Goal: Information Seeking & Learning: Learn about a topic

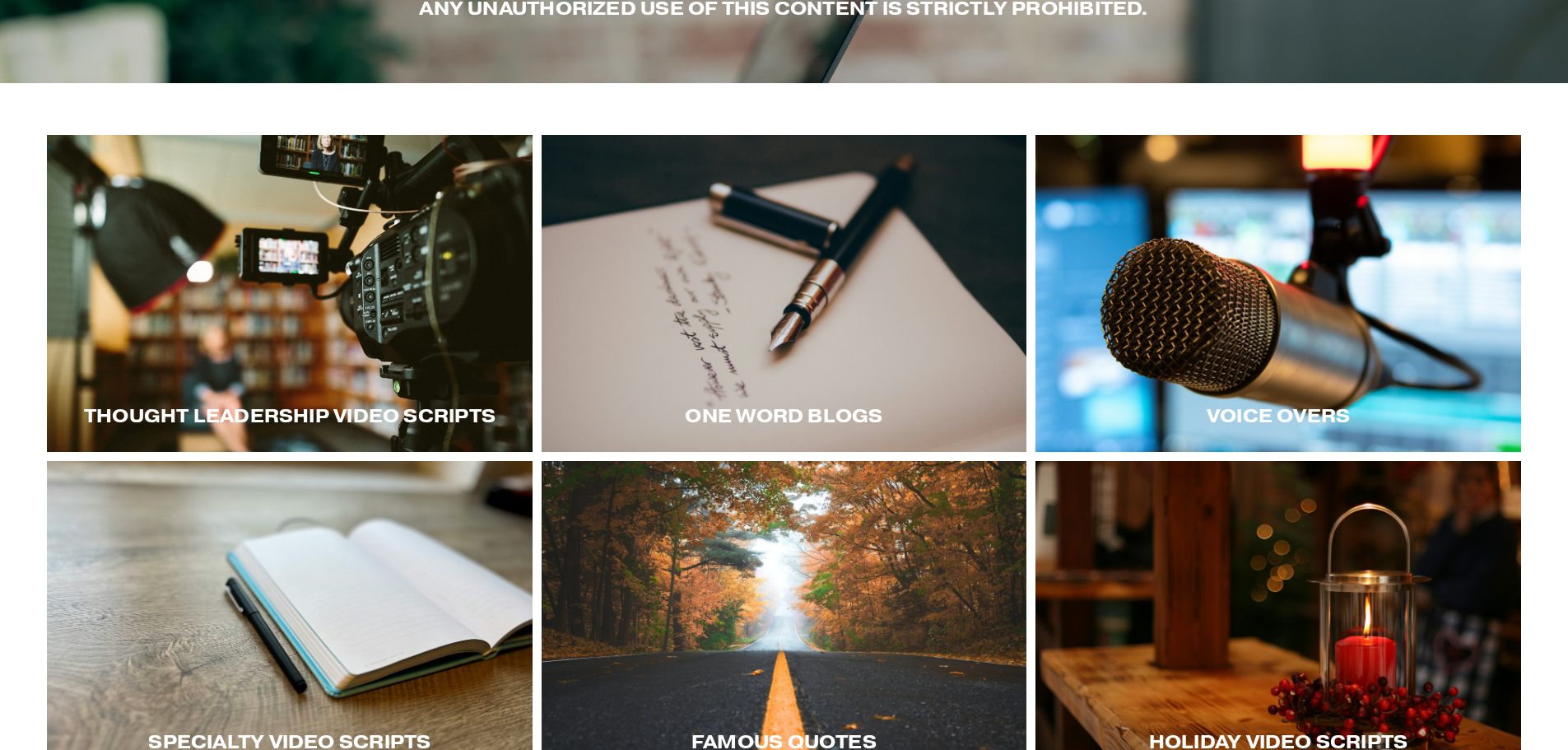
scroll to position [247, 0]
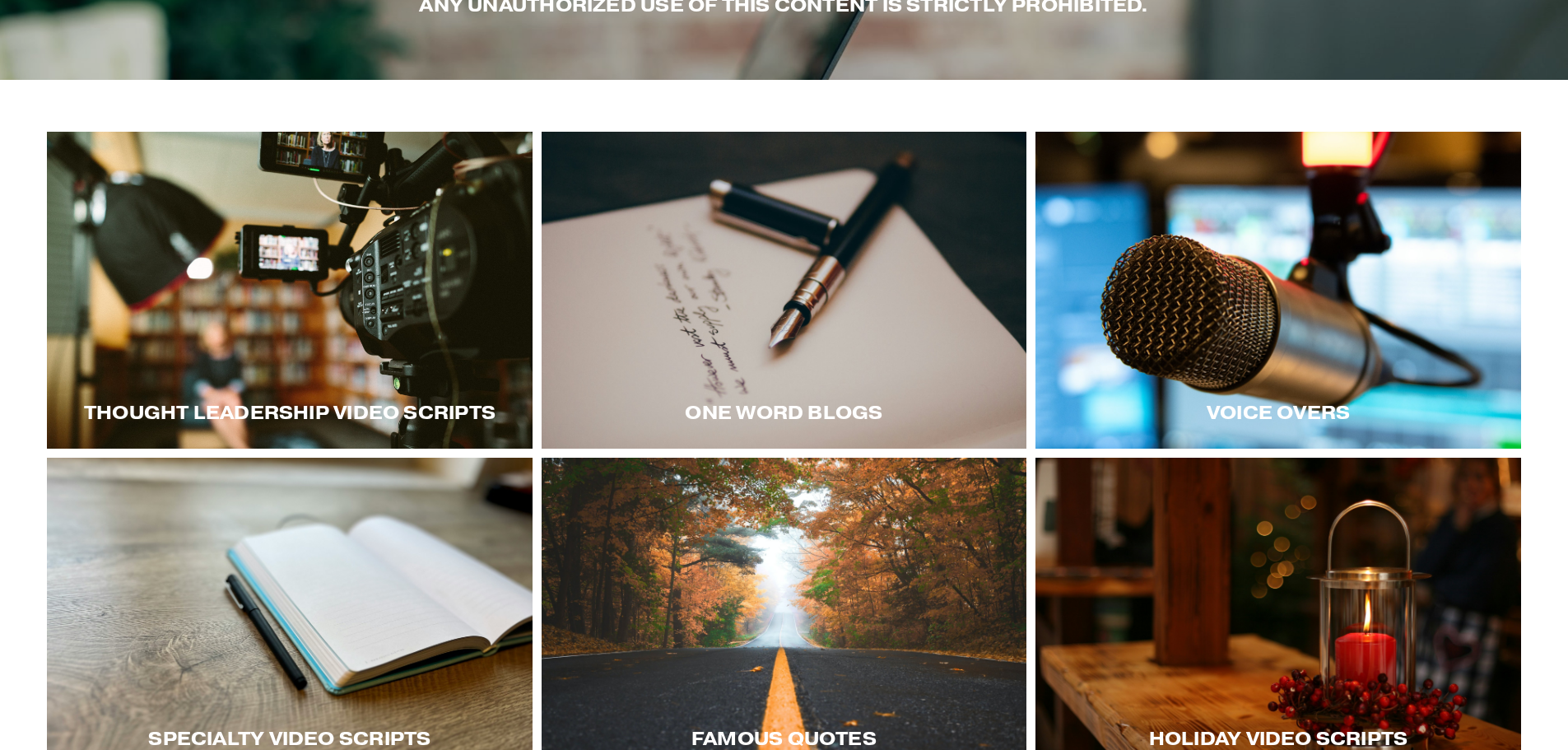
click at [334, 316] on div at bounding box center [289, 290] width 485 height 317
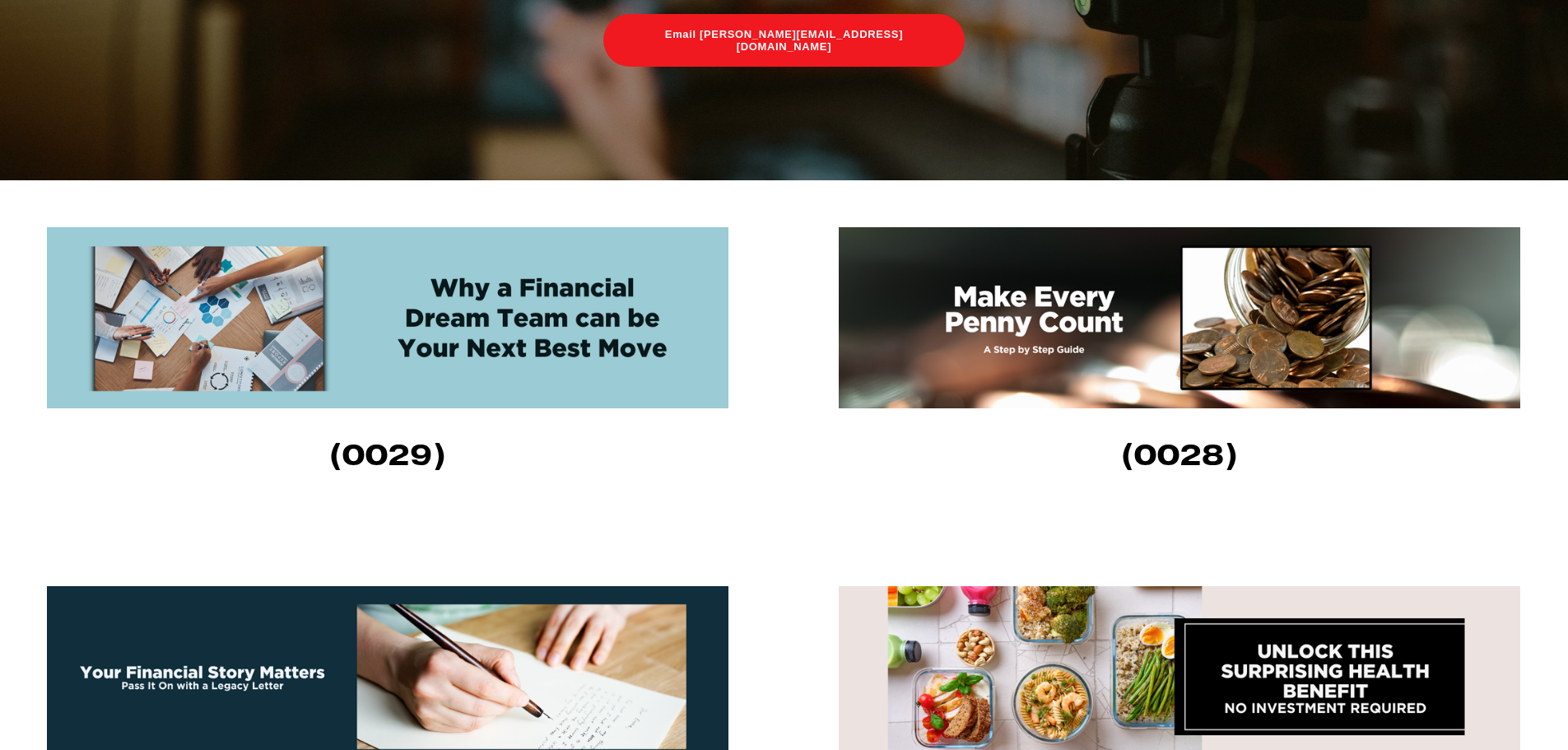
scroll to position [494, 0]
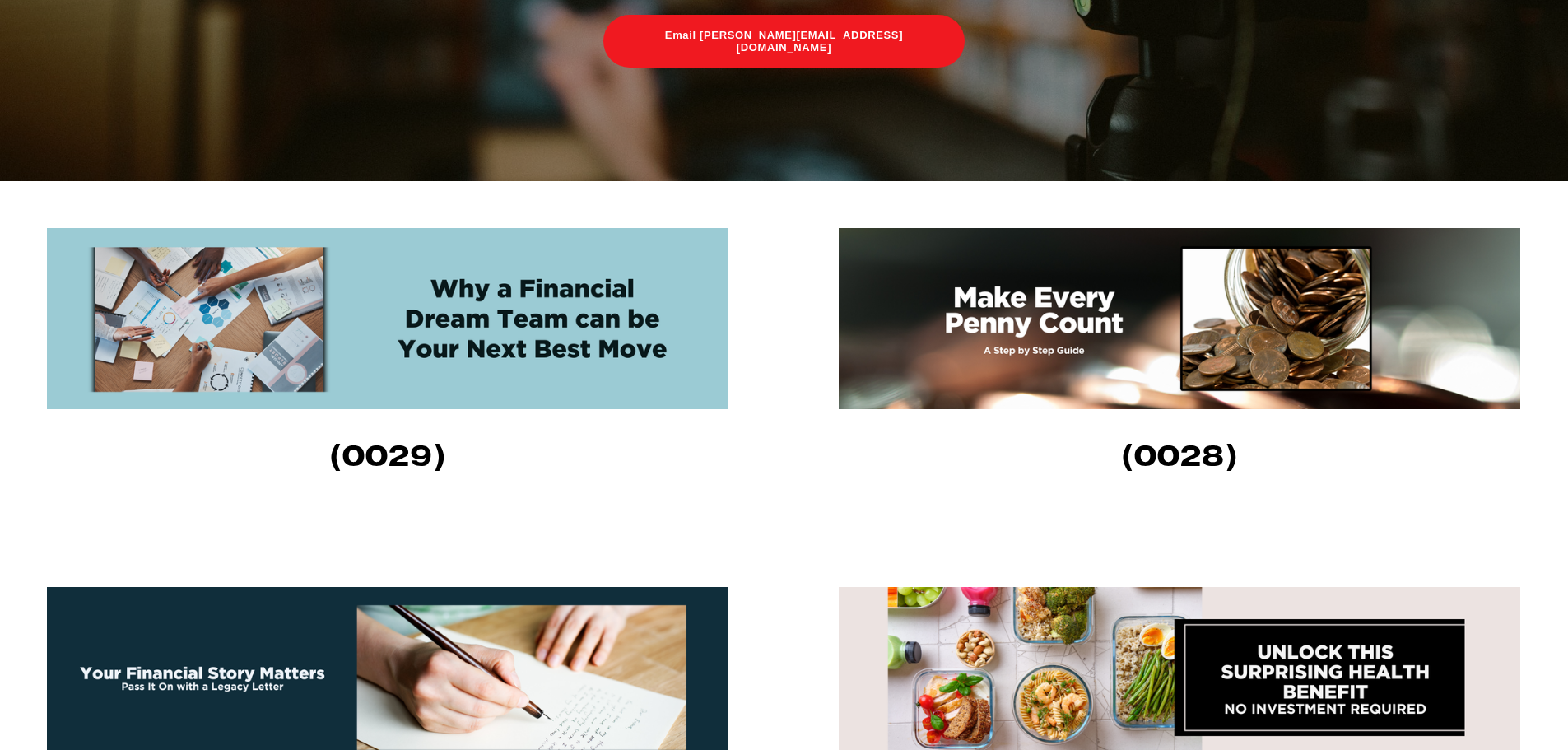
click at [577, 432] on div "(0029)" at bounding box center [387, 456] width 682 height 77
